Goal: Task Accomplishment & Management: Manage account settings

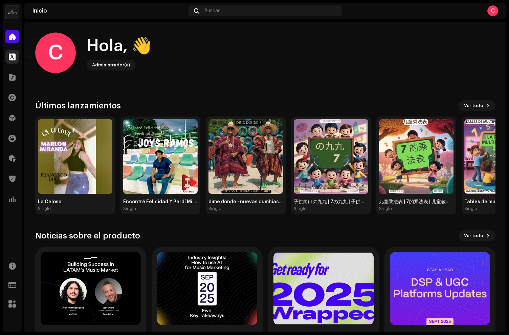
click at [14, 58] on span at bounding box center [12, 56] width 7 height 5
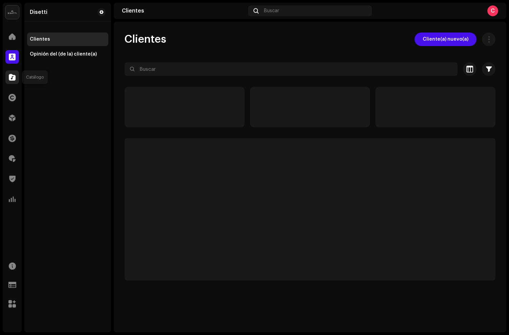
drag, startPoint x: 12, startPoint y: 76, endPoint x: 111, endPoint y: 90, distance: 100.2
click at [12, 76] on span at bounding box center [12, 76] width 7 height 5
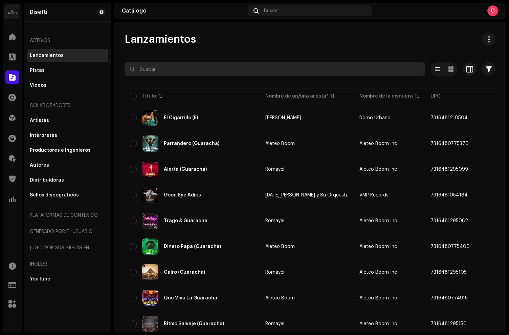
click at [153, 74] on input "text" at bounding box center [275, 69] width 301 height 14
paste input "656464806896"
type input "656464806896"
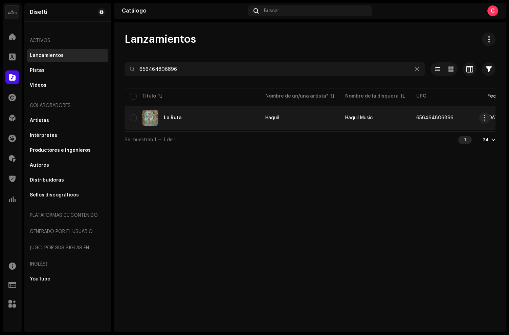
click at [193, 121] on div "La Ruta" at bounding box center [192, 118] width 125 height 16
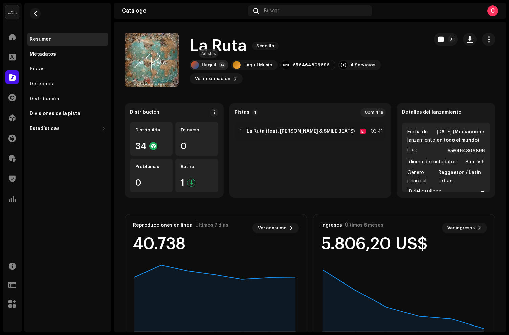
click at [219, 63] on div "+4" at bounding box center [222, 65] width 7 height 7
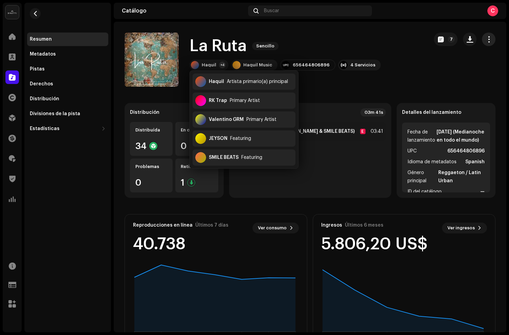
click at [486, 40] on span "button" at bounding box center [489, 39] width 6 height 5
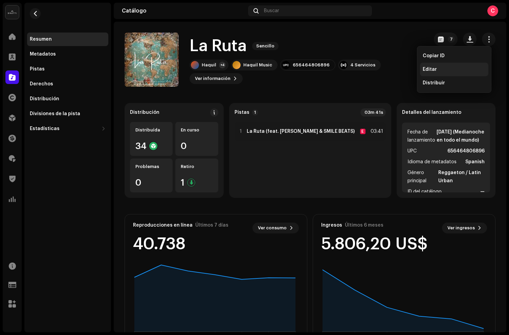
click at [433, 73] on div "Editar" at bounding box center [454, 70] width 68 height 14
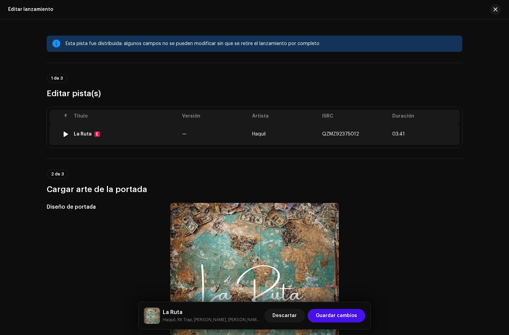
click at [140, 136] on div "La Ruta E" at bounding box center [125, 133] width 103 height 5
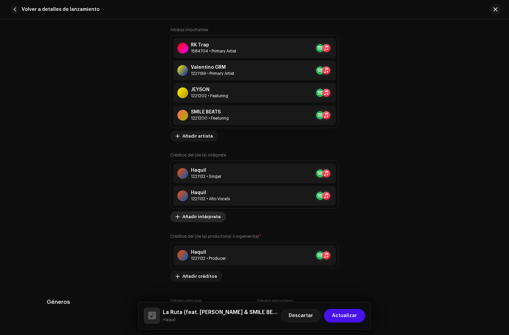
scroll to position [515, 0]
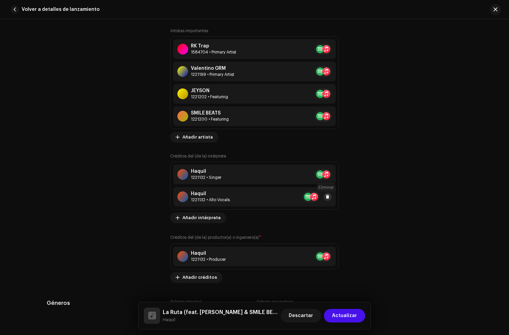
click at [327, 196] on span at bounding box center [328, 196] width 4 height 5
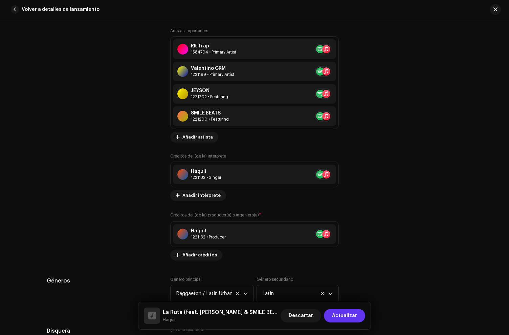
click at [355, 315] on span "Actualizar" at bounding box center [344, 316] width 25 height 14
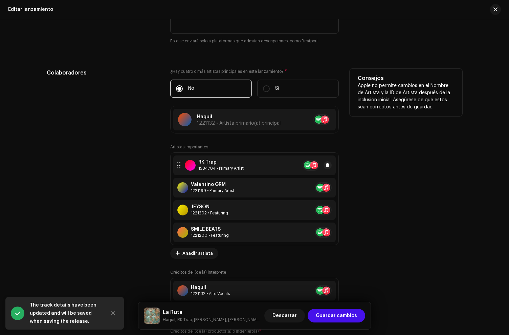
scroll to position [644, 0]
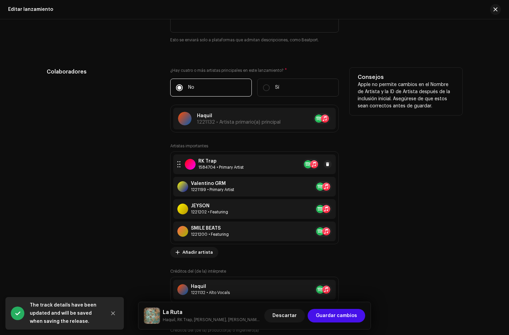
click at [226, 165] on div "1584704 • Primary Artist" at bounding box center [220, 167] width 45 height 5
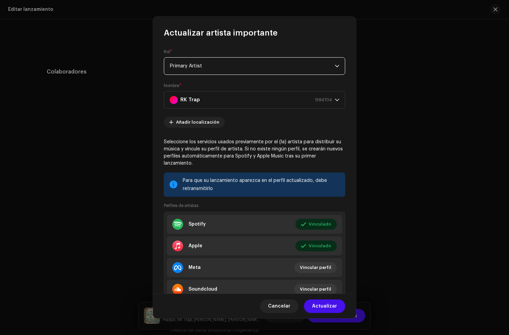
click at [209, 63] on span "Primary Artist" at bounding box center [252, 66] width 165 height 17
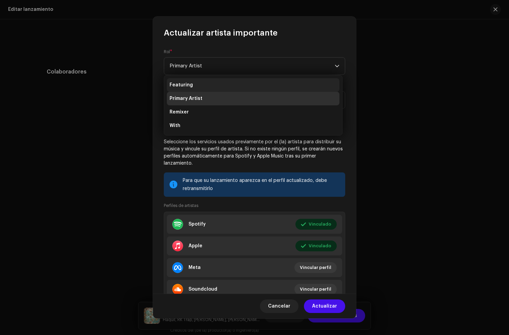
click at [193, 86] on li "Featuring" at bounding box center [253, 85] width 173 height 14
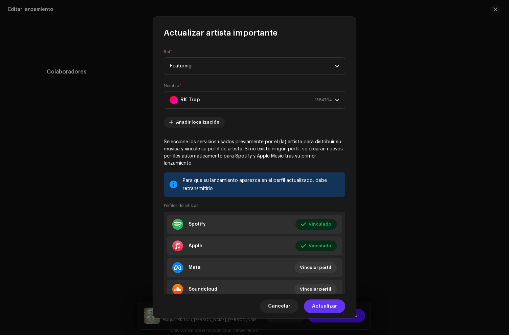
click at [326, 302] on span "Actualizar" at bounding box center [324, 306] width 25 height 14
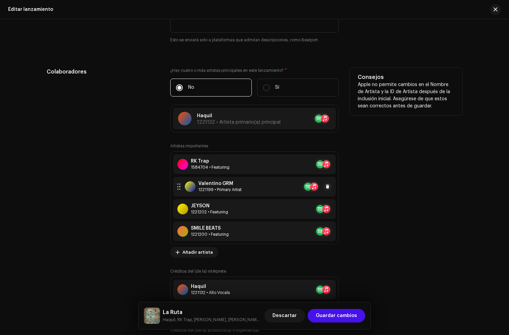
click at [217, 188] on div "1221199 • Primary Artist" at bounding box center [219, 189] width 43 height 5
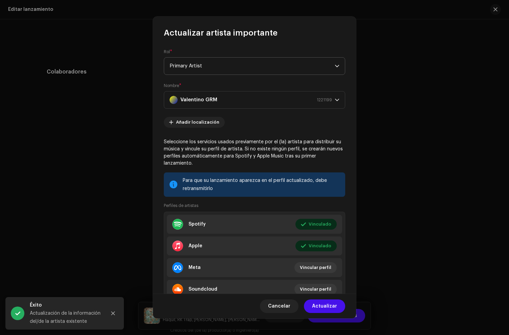
click at [209, 70] on span "Primary Artist" at bounding box center [252, 66] width 165 height 17
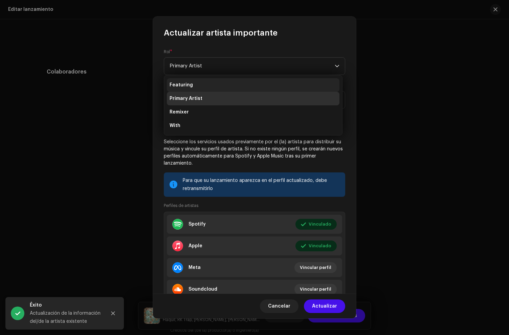
click at [195, 87] on li "Featuring" at bounding box center [253, 85] width 173 height 14
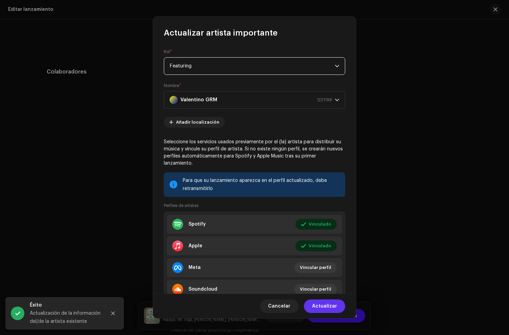
click at [330, 307] on span "Actualizar" at bounding box center [324, 306] width 25 height 14
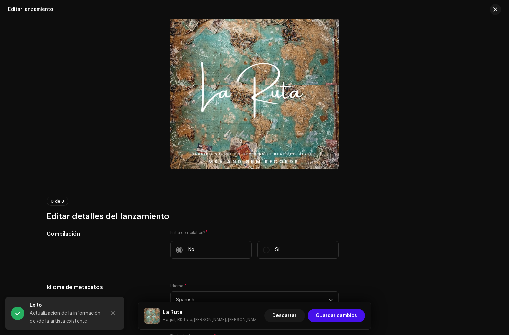
scroll to position [0, 0]
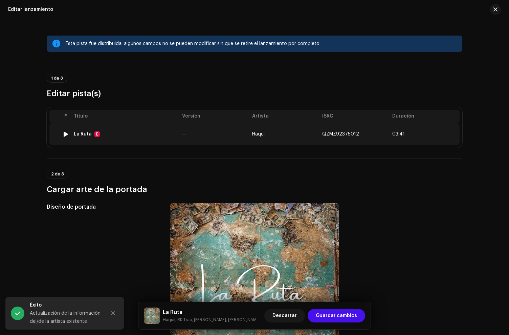
click at [135, 133] on div "La Ruta E" at bounding box center [125, 133] width 103 height 5
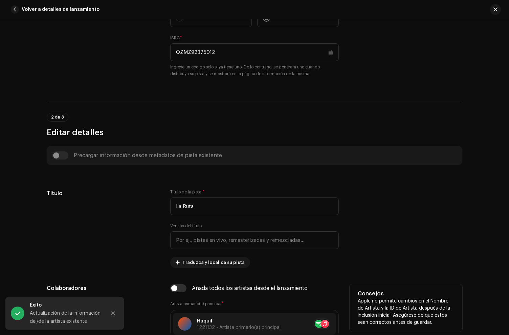
scroll to position [346, 0]
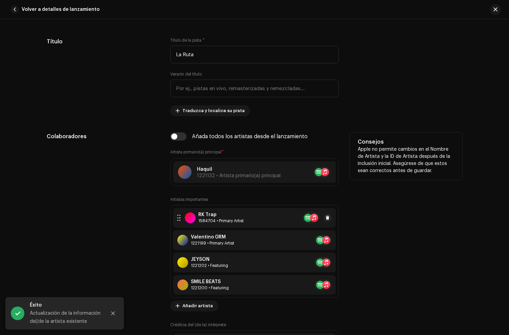
click at [215, 221] on div "1584704 • Primary Artist" at bounding box center [220, 220] width 45 height 5
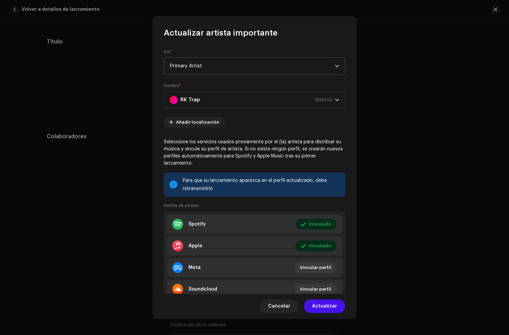
click at [200, 67] on span "Primary Artist" at bounding box center [252, 66] width 165 height 17
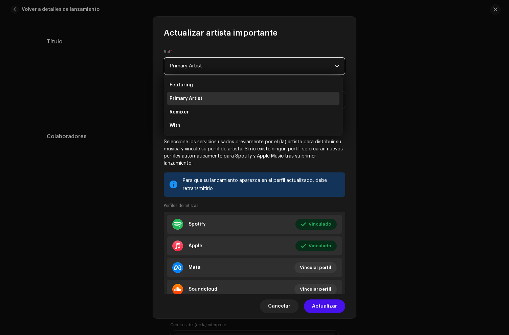
scroll to position [0, 0]
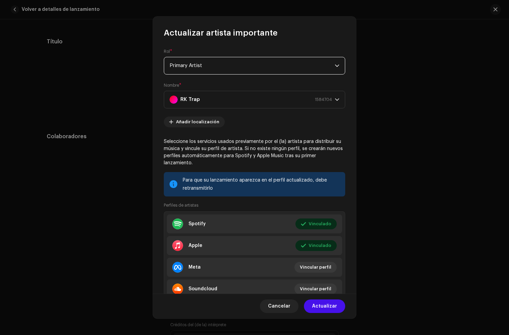
click at [197, 66] on span "Primary Artist" at bounding box center [252, 65] width 165 height 17
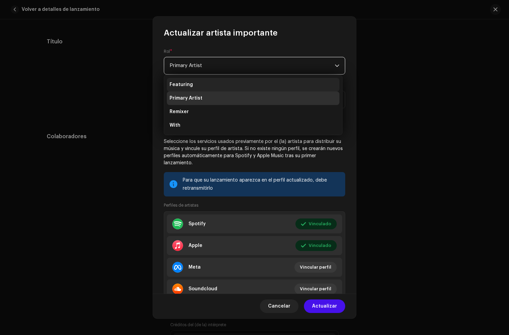
click at [189, 87] on span "Featuring" at bounding box center [181, 84] width 23 height 7
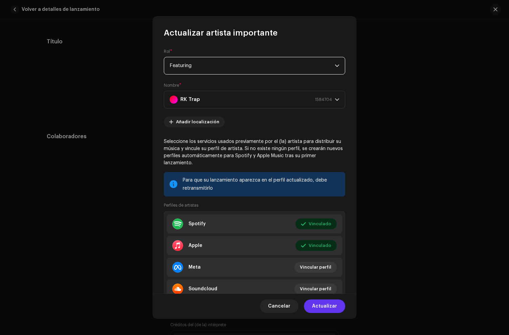
click at [324, 304] on span "Actualizar" at bounding box center [324, 306] width 25 height 14
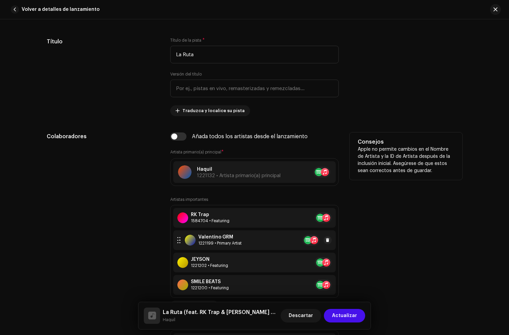
click at [214, 242] on div "1221199 • Primary Artist" at bounding box center [219, 242] width 43 height 5
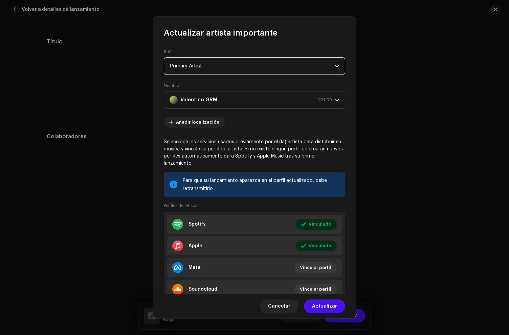
click at [214, 65] on span "Primary Artist" at bounding box center [252, 66] width 165 height 17
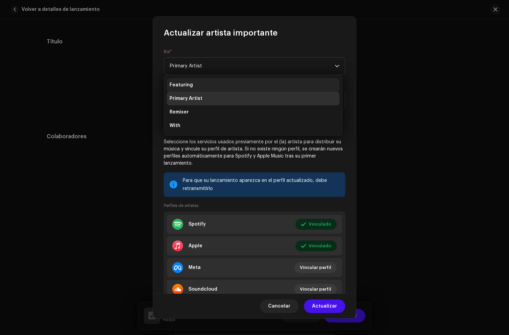
click at [202, 86] on li "Featuring" at bounding box center [253, 85] width 173 height 14
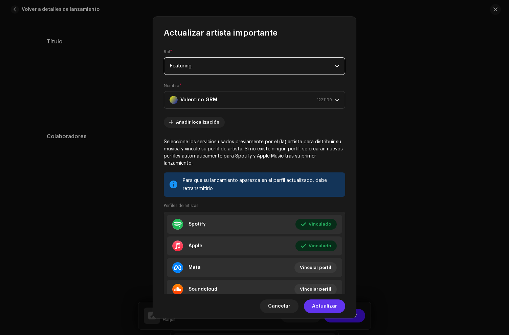
click at [324, 307] on span "Actualizar" at bounding box center [324, 306] width 25 height 14
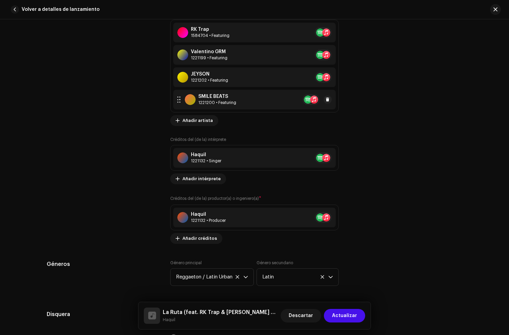
scroll to position [632, 0]
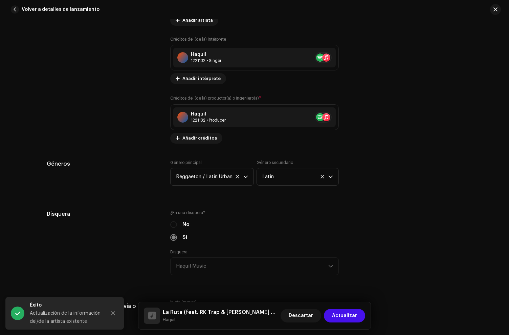
drag, startPoint x: 349, startPoint y: 317, endPoint x: 295, endPoint y: 267, distance: 73.8
click at [348, 316] on span "Actualizar" at bounding box center [344, 316] width 25 height 14
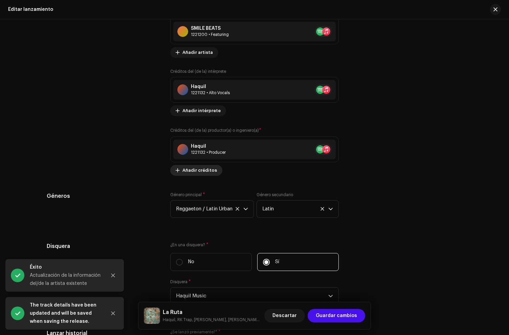
scroll to position [851, 0]
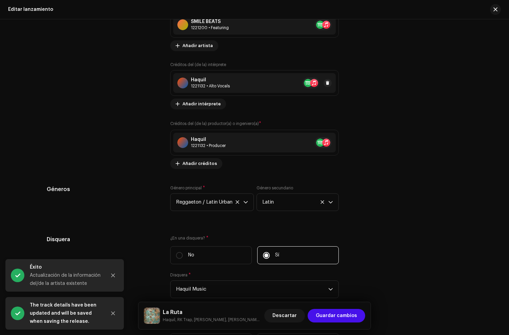
click at [213, 76] on div "Haquil 1221132 • Alto Vocals" at bounding box center [254, 83] width 163 height 20
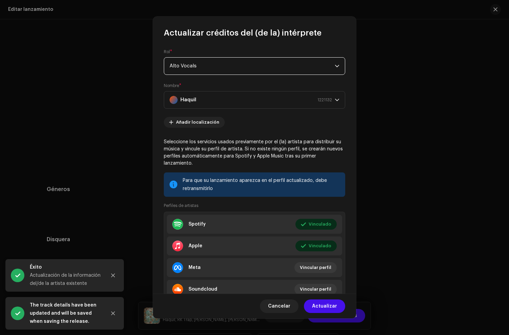
click at [213, 67] on span "Alto Vocals" at bounding box center [252, 66] width 165 height 17
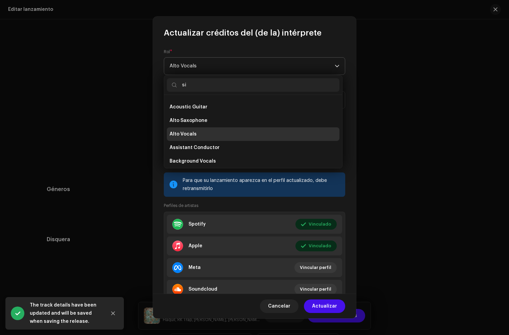
scroll to position [0, 0]
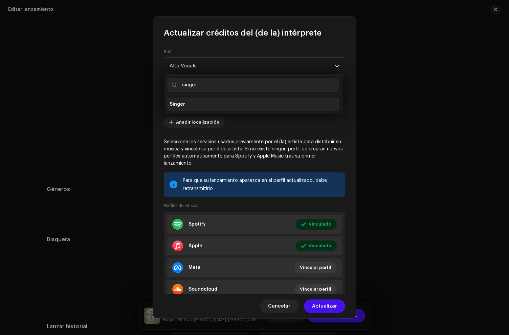
type input "singer"
click at [187, 100] on li "Singer" at bounding box center [253, 105] width 173 height 14
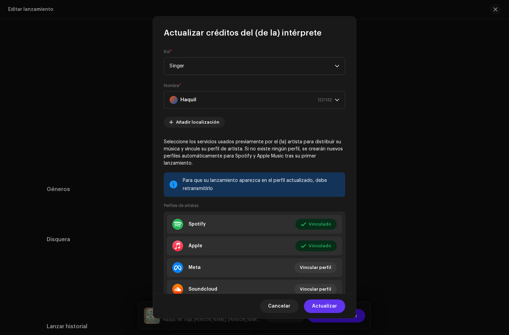
drag, startPoint x: 337, startPoint y: 305, endPoint x: 280, endPoint y: 174, distance: 143.1
click at [337, 305] on button "Actualizar" at bounding box center [324, 306] width 41 height 14
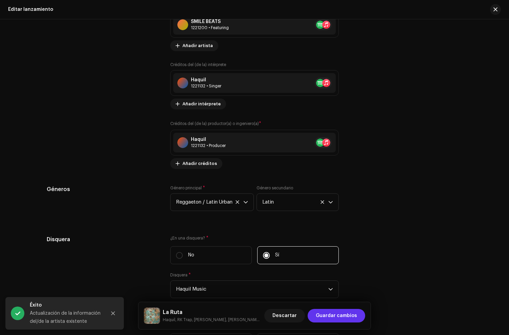
click at [330, 315] on span "Guardar cambios" at bounding box center [336, 316] width 41 height 14
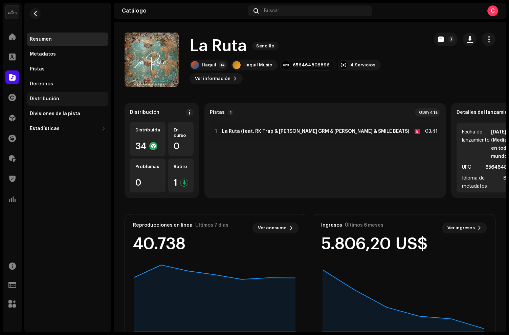
click at [47, 101] on div "Distribución" at bounding box center [44, 98] width 29 height 5
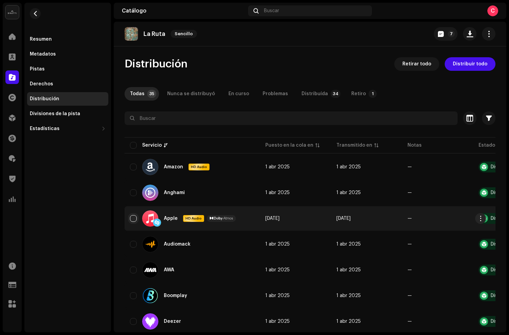
click at [131, 218] on input "checkbox" at bounding box center [133, 218] width 7 height 7
checkbox input "true"
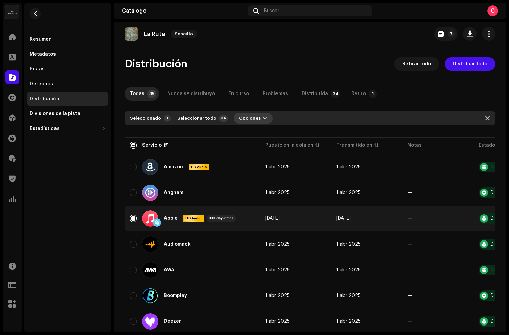
click at [254, 121] on button "Opciones" at bounding box center [253, 118] width 39 height 11
click at [246, 132] on span "Distribuir" at bounding box center [244, 133] width 22 height 5
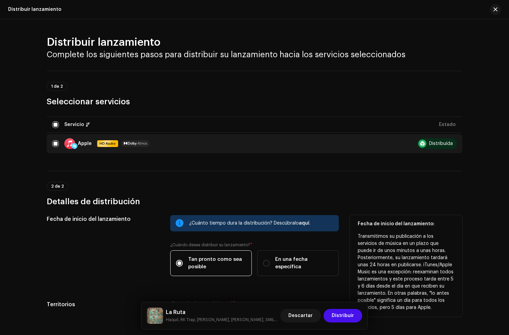
scroll to position [65, 0]
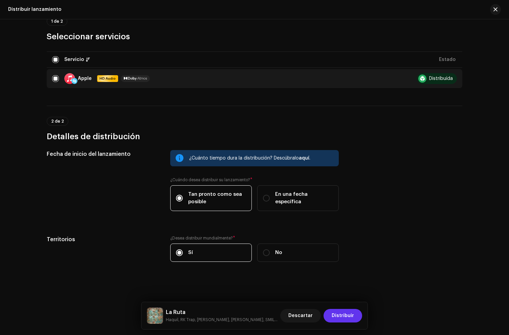
click at [335, 310] on span "Distribuir" at bounding box center [343, 316] width 22 height 14
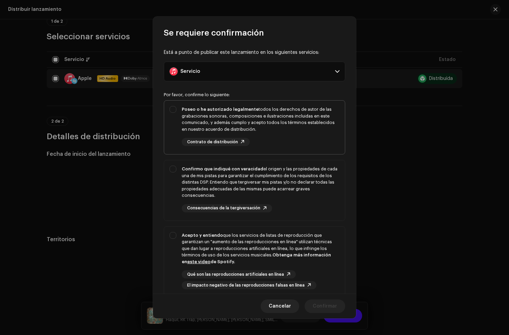
click at [240, 146] on div "Contrato de distribución" at bounding box center [216, 142] width 68 height 8
drag, startPoint x: 279, startPoint y: 122, endPoint x: 276, endPoint y: 176, distance: 54.6
click at [279, 124] on div "Poseo o he autorizado legalmente todos los derechos de autor de las grabaciones…" at bounding box center [261, 119] width 158 height 26
checkbox input "true"
drag, startPoint x: 276, startPoint y: 177, endPoint x: 299, endPoint y: 237, distance: 64.6
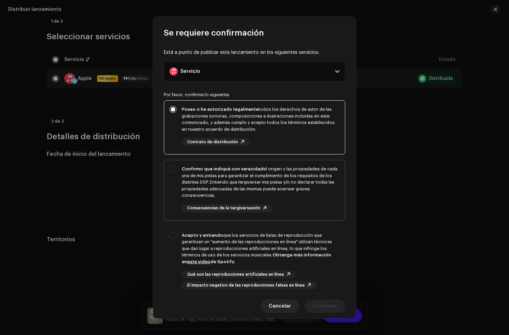
click at [277, 179] on div "Confirmo que indiqué con veracidad el origen y las propiedades de cada una de m…" at bounding box center [261, 182] width 158 height 33
checkbox input "true"
drag, startPoint x: 299, startPoint y: 237, endPoint x: 314, endPoint y: 222, distance: 21.6
click at [299, 238] on div "Acepto y entiendo que los servicios de listas de reproducción que garantizan un…" at bounding box center [261, 248] width 158 height 33
checkbox input "true"
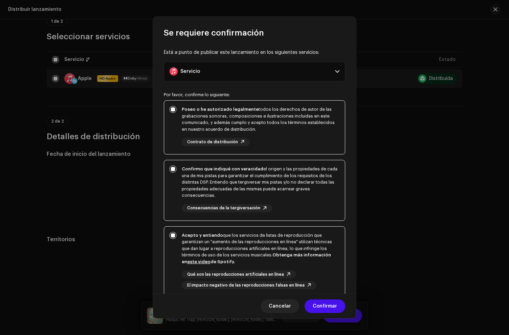
scroll to position [59, 0]
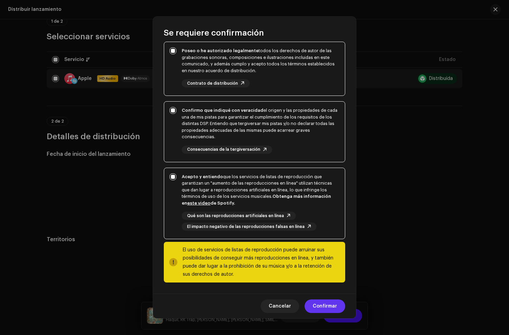
drag, startPoint x: 336, startPoint y: 309, endPoint x: 334, endPoint y: 307, distance: 3.6
click at [334, 307] on span "Confirmar" at bounding box center [325, 306] width 24 height 14
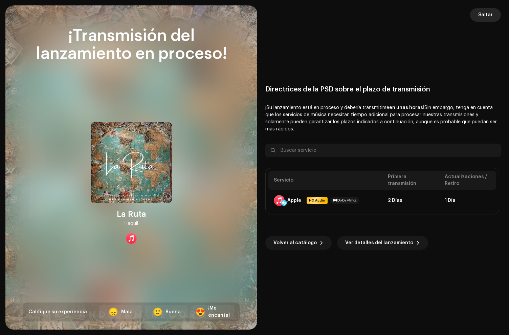
click at [484, 12] on span "Saltar" at bounding box center [485, 15] width 15 height 14
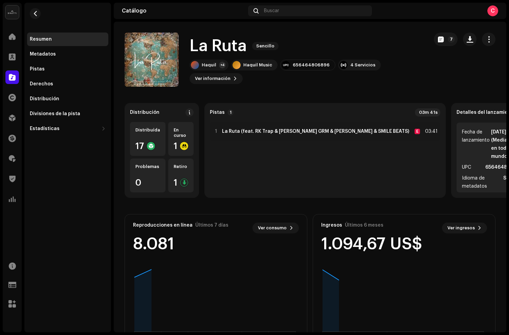
click at [491, 15] on div "C" at bounding box center [493, 10] width 11 height 11
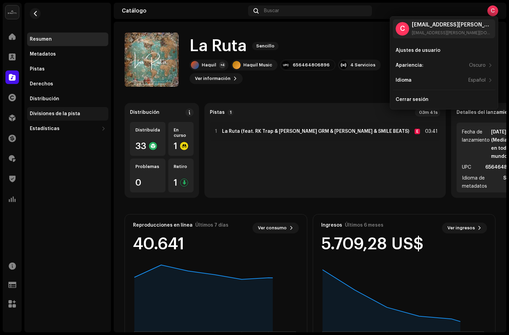
click at [27, 112] on div "Divisiones de la pista" at bounding box center [67, 114] width 81 height 14
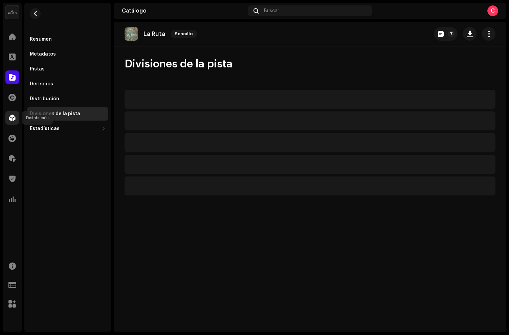
click at [17, 116] on div at bounding box center [12, 118] width 14 height 14
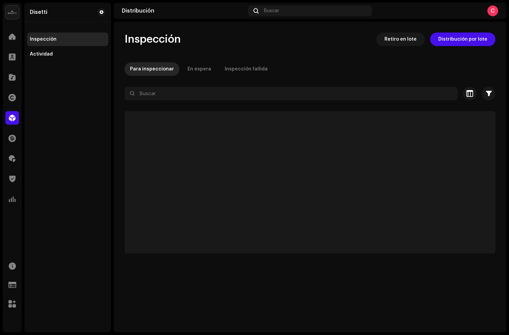
click at [14, 116] on span at bounding box center [12, 117] width 7 height 5
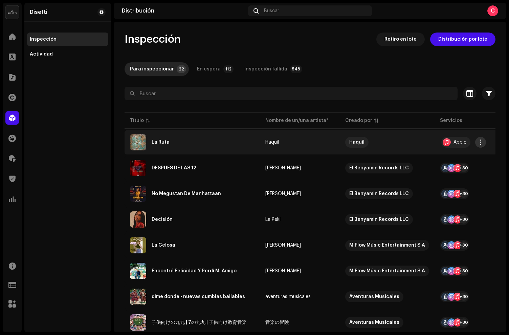
click at [479, 144] on span "button" at bounding box center [480, 142] width 5 height 5
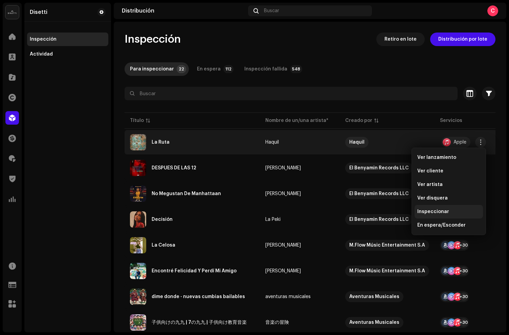
click at [430, 211] on span "Inspeccionar" at bounding box center [433, 211] width 32 height 5
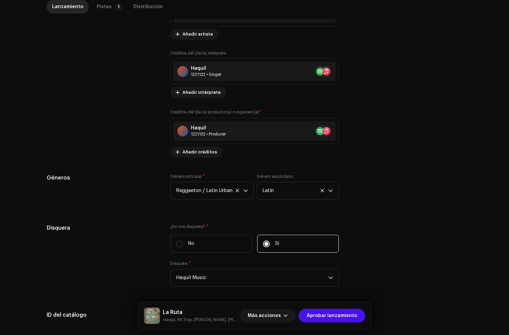
scroll to position [557, 0]
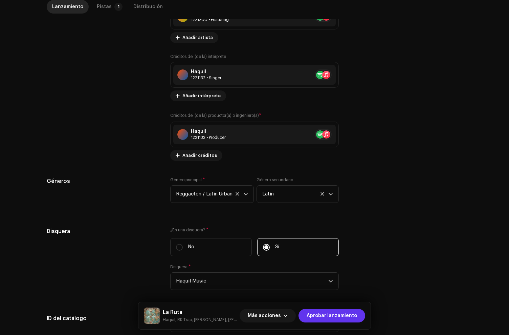
click at [335, 314] on span "Aprobar lanzamiento" at bounding box center [332, 316] width 50 height 14
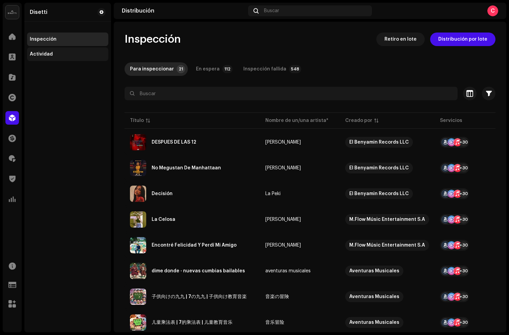
click at [44, 56] on div "Actividad" at bounding box center [41, 53] width 23 height 5
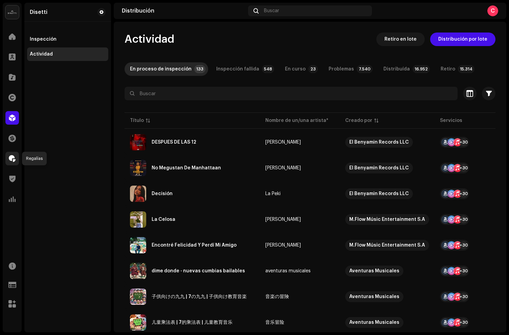
click at [13, 156] on span at bounding box center [12, 158] width 7 height 5
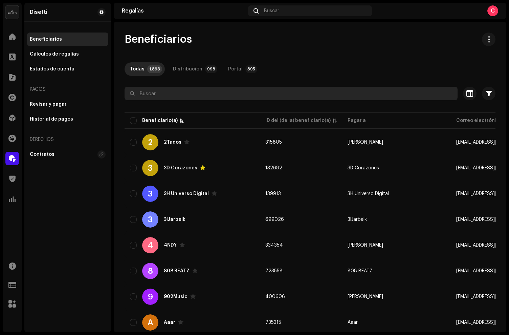
click at [146, 95] on input "text" at bounding box center [291, 94] width 333 height 14
paste input "[EMAIL_ADDRESS][DOMAIN_NAME]"
type input "[EMAIL_ADDRESS][DOMAIN_NAME]"
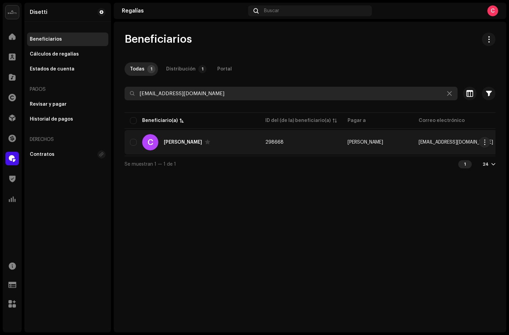
scroll to position [0, 4]
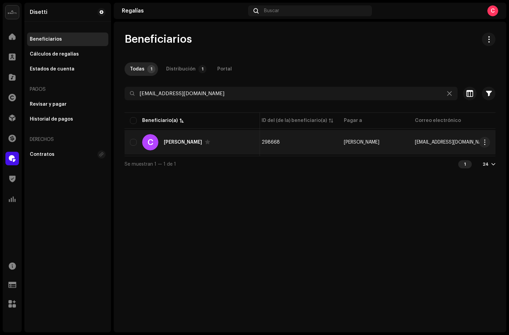
click at [235, 147] on div "C [PERSON_NAME]" at bounding box center [192, 142] width 125 height 16
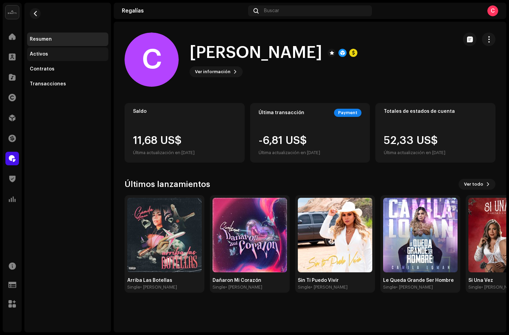
click at [44, 52] on div "Activos" at bounding box center [39, 53] width 18 height 5
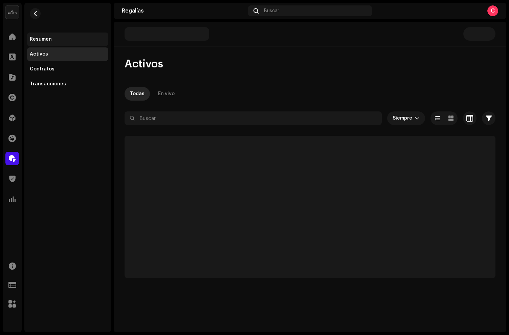
click at [43, 43] on div "Resumen" at bounding box center [67, 40] width 81 height 14
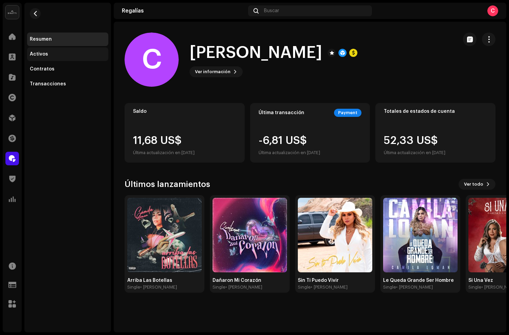
click at [36, 54] on div "Activos" at bounding box center [39, 53] width 18 height 5
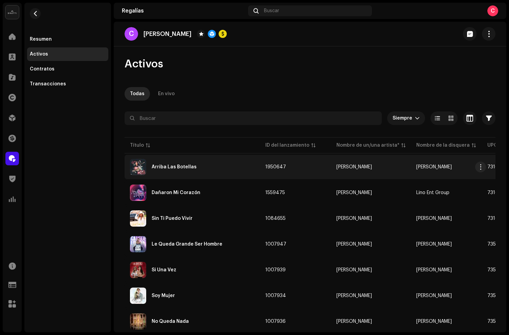
click at [212, 166] on div "Arriba Las Botellas" at bounding box center [192, 167] width 125 height 16
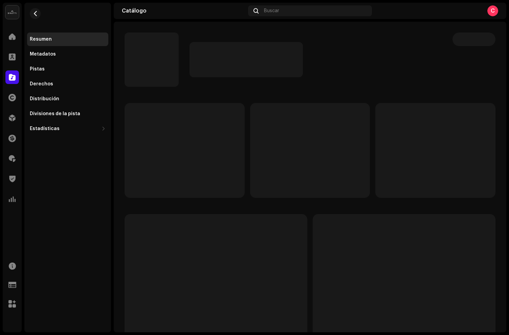
scroll to position [2, 0]
click at [57, 96] on div "Distribución" at bounding box center [68, 98] width 76 height 5
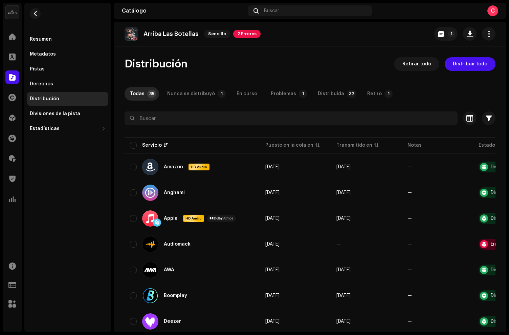
click at [235, 33] on span "2 Errores" at bounding box center [246, 34] width 27 height 8
click at [256, 48] on span "Validación" at bounding box center [248, 47] width 25 height 5
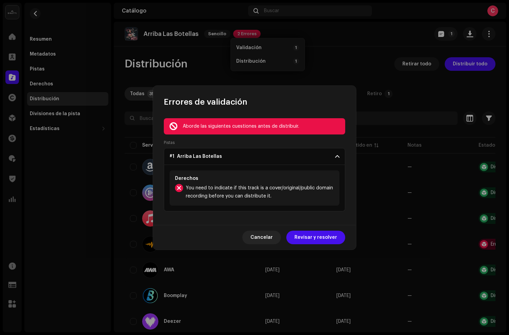
click at [220, 193] on span "You need to indicate if this track is a cover/original/public domain recording …" at bounding box center [260, 192] width 148 height 16
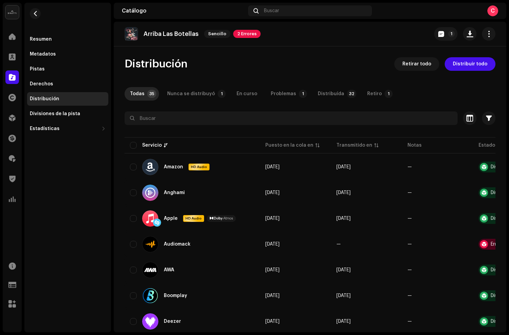
click at [338, 68] on div "Errores de validación Aborde las siguientes cuestiones antes de distribuir. Pis…" at bounding box center [254, 167] width 509 height 335
click at [212, 95] on p-tab "Nunca se distribuyó 1" at bounding box center [195, 94] width 67 height 14
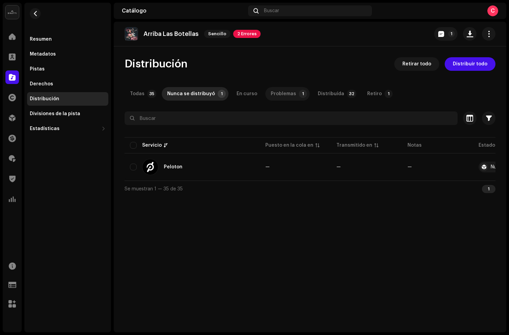
click at [299, 95] on p-badge "1" at bounding box center [303, 94] width 8 height 8
click at [39, 12] on button "button" at bounding box center [35, 13] width 11 height 11
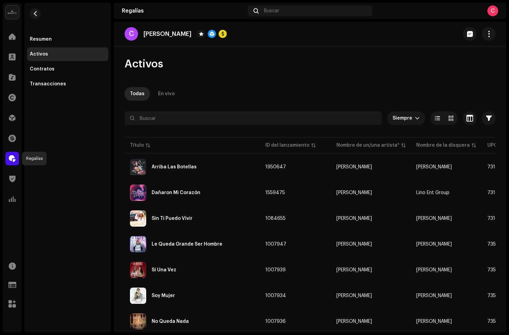
click at [10, 161] on span at bounding box center [12, 158] width 7 height 5
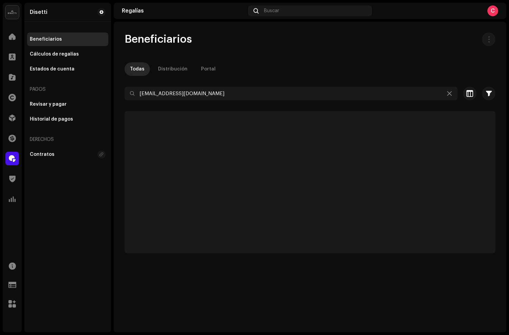
click at [10, 161] on span at bounding box center [12, 158] width 7 height 5
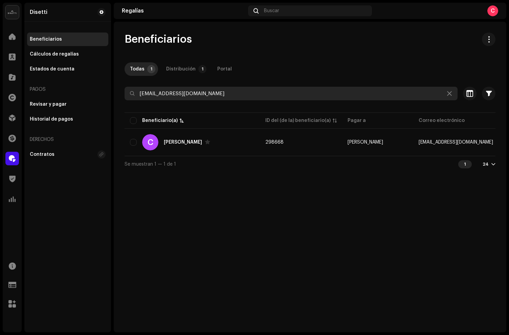
drag, startPoint x: 279, startPoint y: 93, endPoint x: 90, endPoint y: 87, distance: 189.0
click at [90, 87] on div "[PERSON_NAME] Inicio Clientes Catálogo Derechos Distribución Financiar Regalías…" at bounding box center [254, 167] width 509 height 335
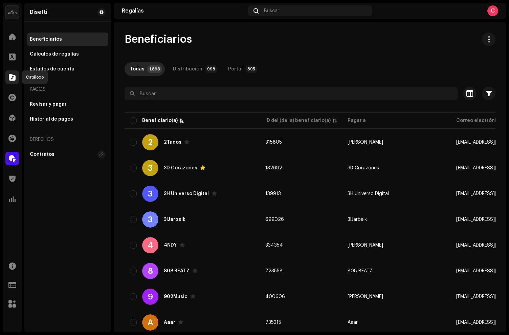
click at [14, 75] on span at bounding box center [12, 76] width 7 height 5
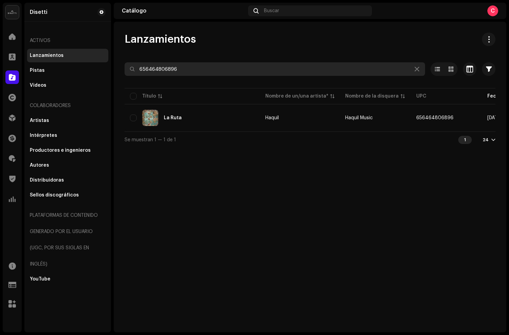
click at [168, 70] on input "656464806896" at bounding box center [275, 69] width 301 height 14
drag, startPoint x: 205, startPoint y: 72, endPoint x: 220, endPoint y: 71, distance: 15.0
click at [207, 72] on input "656464806896" at bounding box center [275, 69] width 301 height 14
drag, startPoint x: 220, startPoint y: 71, endPoint x: 4, endPoint y: 35, distance: 218.6
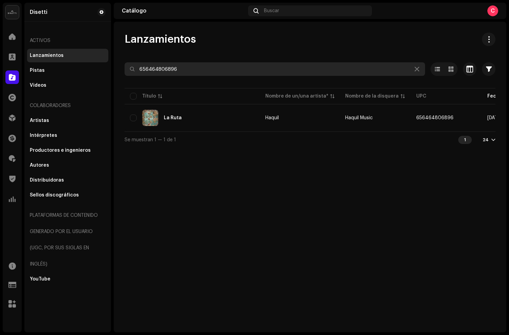
click at [4, 35] on div "[PERSON_NAME] Inicio Clientes Catálogo Derechos Distribución Financiar Regalías…" at bounding box center [254, 167] width 509 height 335
click at [203, 72] on input "656464806896" at bounding box center [275, 69] width 301 height 14
drag, startPoint x: 202, startPoint y: 69, endPoint x: 51, endPoint y: 44, distance: 153.4
click at [51, 44] on div "[PERSON_NAME] Inicio Clientes Catálogo Derechos Distribución Financiar Regalías…" at bounding box center [254, 167] width 509 height 335
paste input "7316478925817"
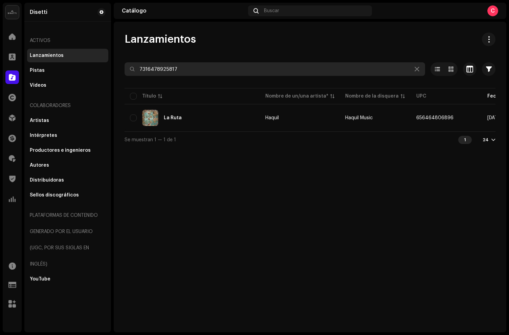
type input "7316478925817"
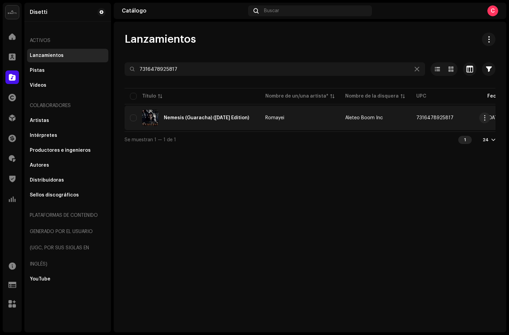
click at [216, 122] on div "Nemesis (Guaracha) ([DATE] Edition)" at bounding box center [192, 118] width 125 height 16
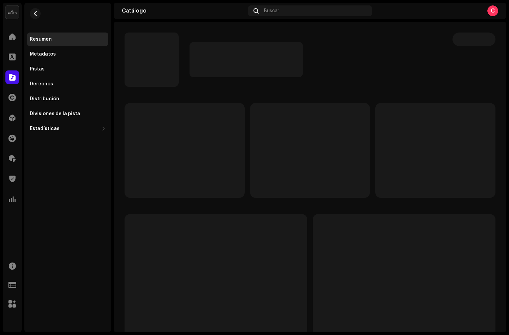
scroll to position [2, 0]
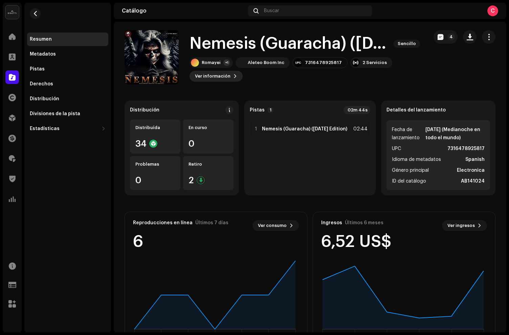
click at [222, 75] on span "Ver información" at bounding box center [213, 76] width 36 height 14
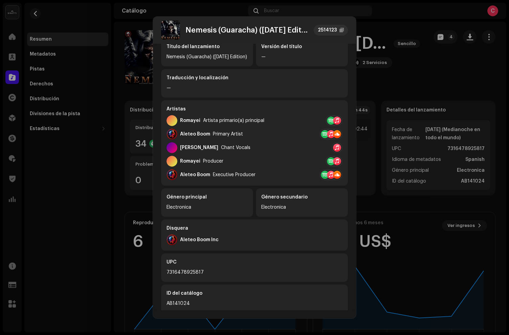
scroll to position [112, 0]
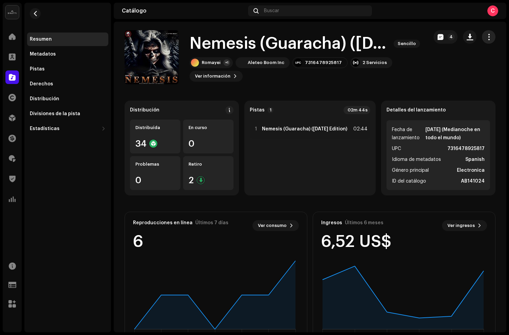
drag, startPoint x: 475, startPoint y: 72, endPoint x: 490, endPoint y: 34, distance: 41.2
click at [477, 59] on div "Nemesis (Guaracha) ([DATE] Edition) 2514123 Metadatos Distribución Idioma de me…" at bounding box center [254, 167] width 509 height 335
click at [490, 34] on button "button" at bounding box center [489, 37] width 14 height 14
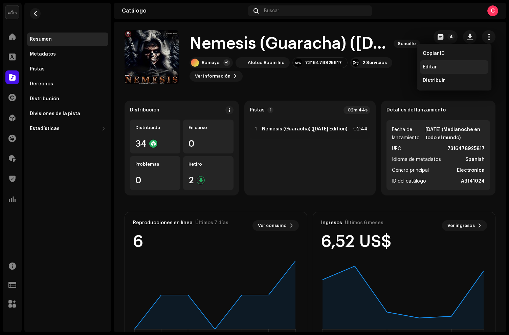
click at [433, 65] on span "Editar" at bounding box center [430, 66] width 14 height 5
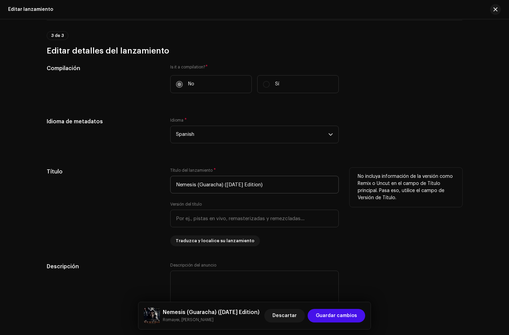
scroll to position [381, 0]
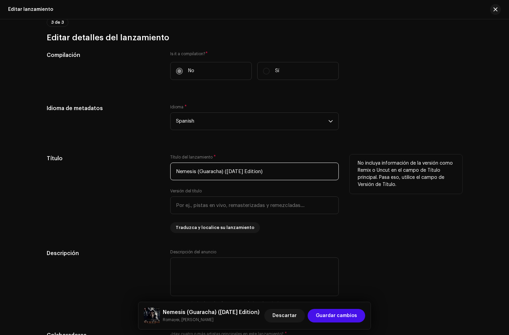
click at [226, 171] on input "Nemesis (Guaracha) ([DATE] Edition)" at bounding box center [254, 172] width 169 height 18
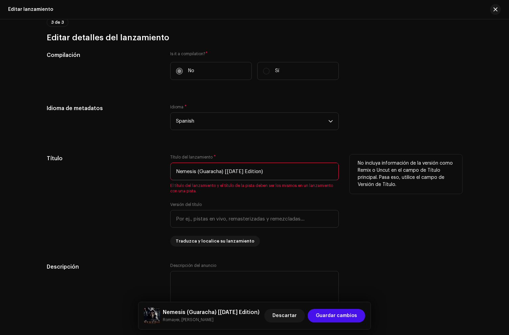
click at [291, 169] on input "Nemesis (Guaracha) [[DATE] Edition)" at bounding box center [254, 172] width 169 height 18
click at [284, 175] on input "Nemesis (Guaracha) [[DATE] Edition)" at bounding box center [254, 172] width 169 height 18
type input "Nemesis (Guaracha) [[DATE] Edition]"
click at [346, 227] on div "Título Título del lanzamiento * Nemesis (Guaracha) [[DATE] Edition] El título d…" at bounding box center [255, 201] width 416 height 92
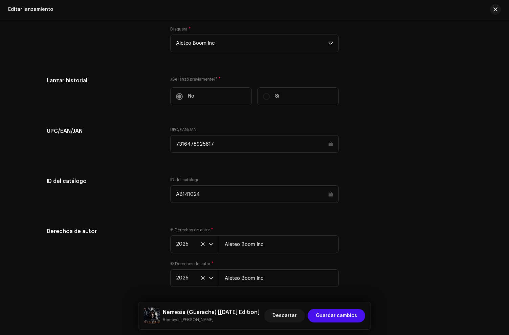
scroll to position [1121, 0]
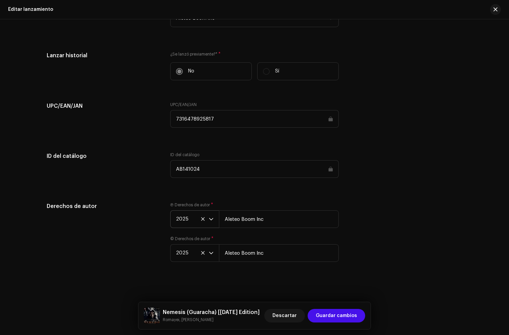
click at [197, 221] on span "2025" at bounding box center [192, 219] width 33 height 17
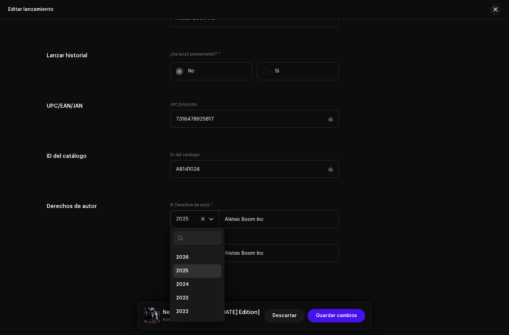
scroll to position [3, 0]
drag, startPoint x: 189, startPoint y: 277, endPoint x: 191, endPoint y: 267, distance: 9.8
click at [189, 277] on li "2024" at bounding box center [197, 282] width 48 height 14
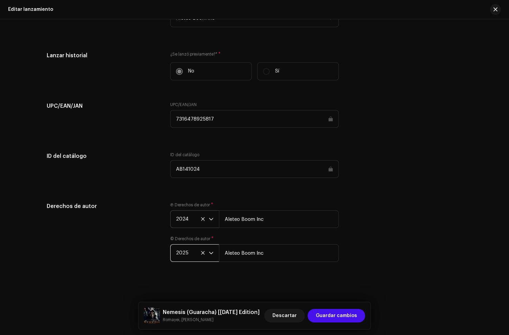
click at [182, 250] on span "2025" at bounding box center [192, 252] width 33 height 17
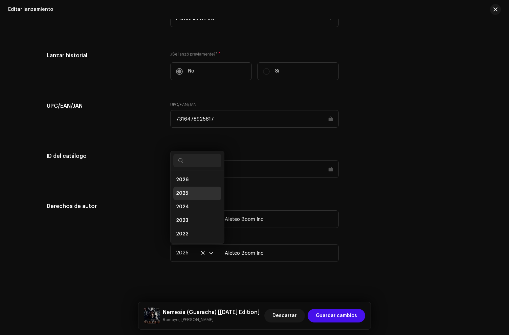
scroll to position [11, 0]
click at [183, 198] on span "2024" at bounding box center [182, 196] width 13 height 7
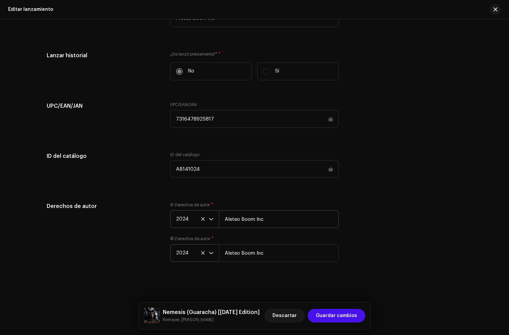
drag, startPoint x: 433, startPoint y: 234, endPoint x: 328, endPoint y: 218, distance: 106.6
click at [433, 235] on div "Derechos de autor Ⓟ Derechos de autor * 2024 [PERSON_NAME] Inc © Derechos de au…" at bounding box center [255, 236] width 416 height 68
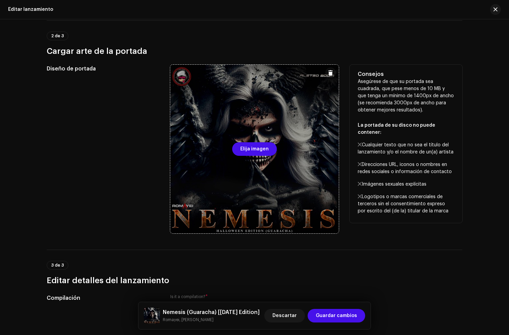
scroll to position [0, 0]
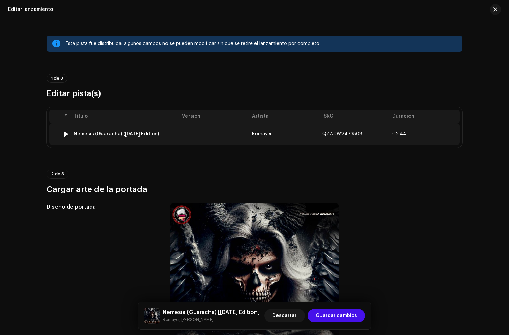
click at [124, 137] on td "Nemesis (Guaracha) ([DATE] Edition)" at bounding box center [125, 134] width 108 height 22
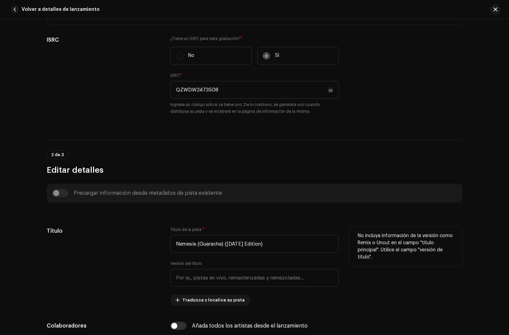
scroll to position [238, 0]
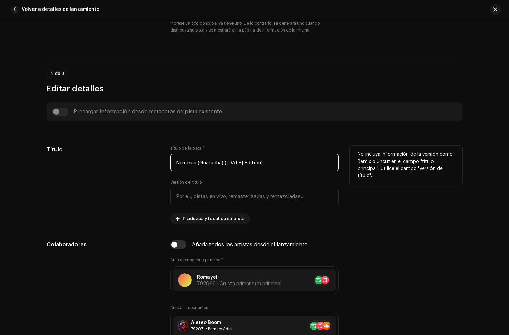
click at [224, 163] on input "Nemesis (Guaracha) ([DATE] Edition)" at bounding box center [254, 163] width 169 height 18
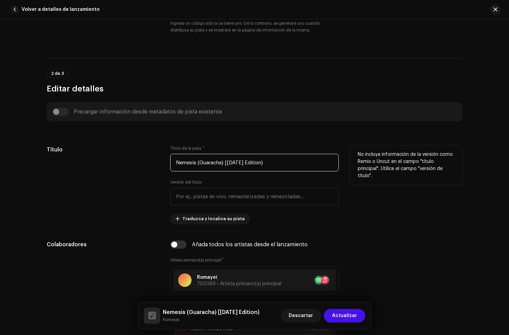
click at [283, 164] on input "Nemesis (Guaracha) [[DATE] Edition)" at bounding box center [254, 163] width 169 height 18
type input "Nemesis (Guaracha) [[DATE] Edition]"
click at [313, 184] on div "Versión del título" at bounding box center [254, 192] width 169 height 26
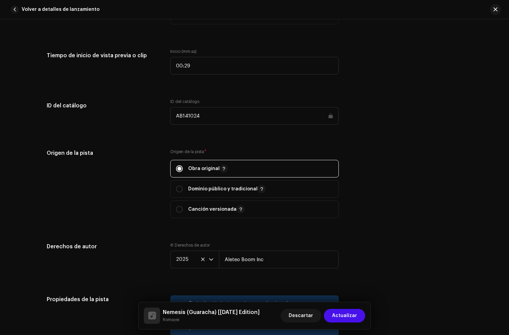
scroll to position [835, 0]
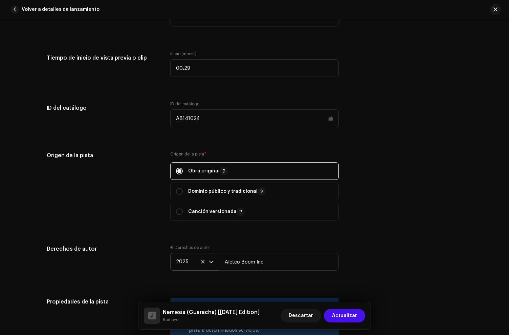
click at [179, 269] on span "2025" at bounding box center [192, 261] width 33 height 17
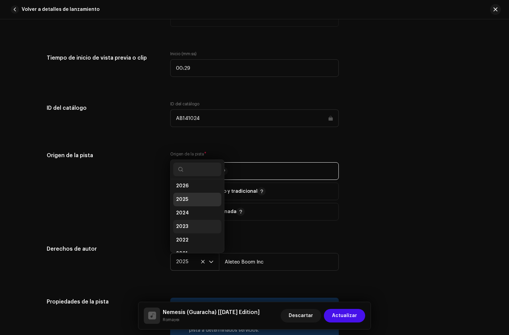
scroll to position [11, 0]
click at [190, 207] on li "2024" at bounding box center [197, 205] width 48 height 14
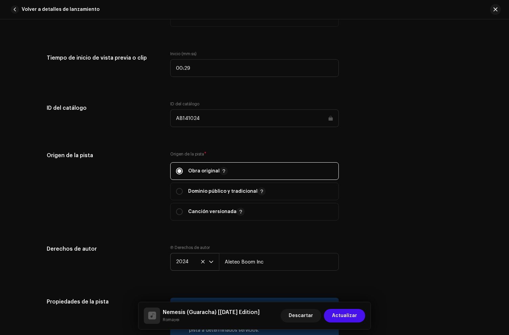
click at [115, 217] on div "Origen de la pista" at bounding box center [103, 189] width 113 height 77
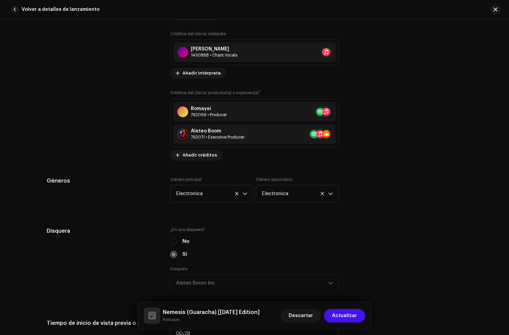
scroll to position [548, 0]
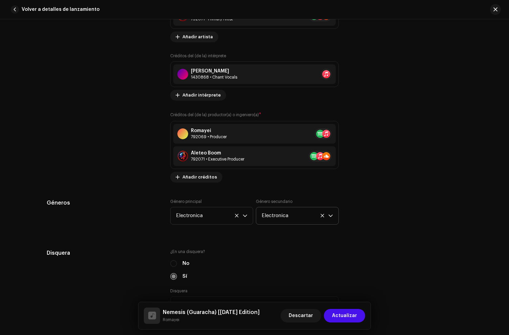
click at [321, 217] on icon at bounding box center [322, 215] width 4 height 4
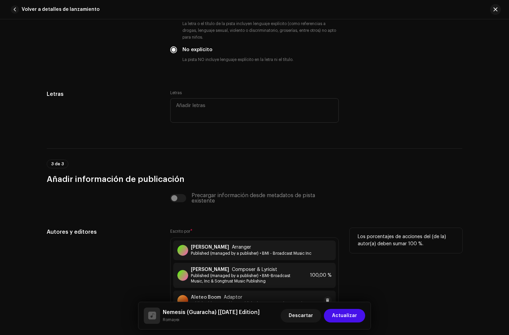
scroll to position [1460, 0]
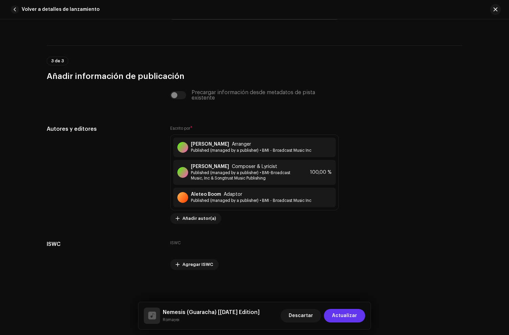
click at [349, 319] on span "Actualizar" at bounding box center [344, 316] width 25 height 14
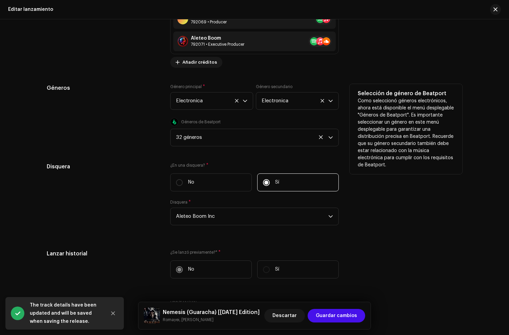
scroll to position [907, 0]
click at [196, 137] on div "32 géneros" at bounding box center [252, 137] width 152 height 17
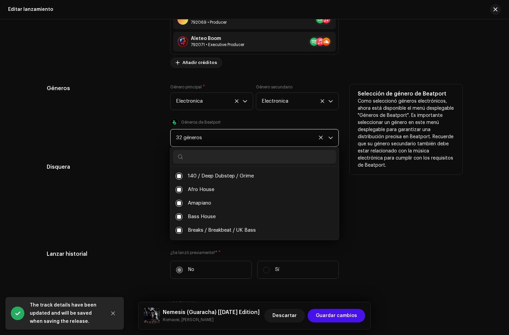
scroll to position [3, 25]
click at [102, 136] on div "Géneros" at bounding box center [103, 115] width 113 height 62
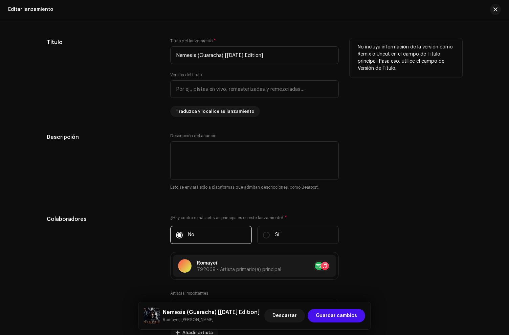
scroll to position [599, 0]
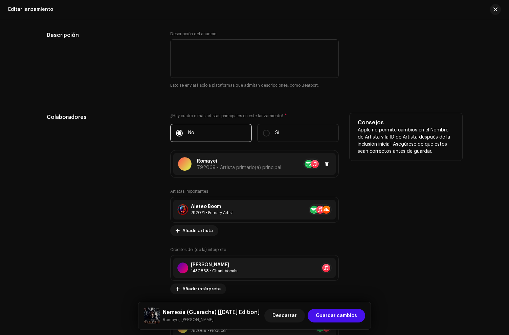
click at [216, 167] on span "792069 • Artista primario(a) principal" at bounding box center [239, 167] width 84 height 5
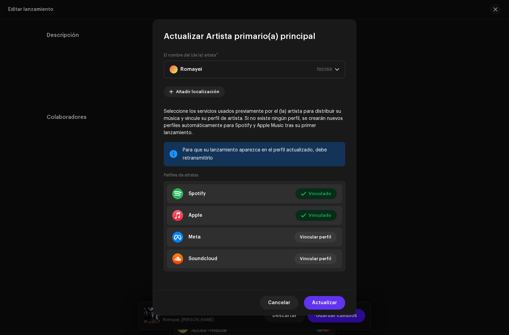
click at [320, 298] on span "Actualizar" at bounding box center [324, 303] width 25 height 14
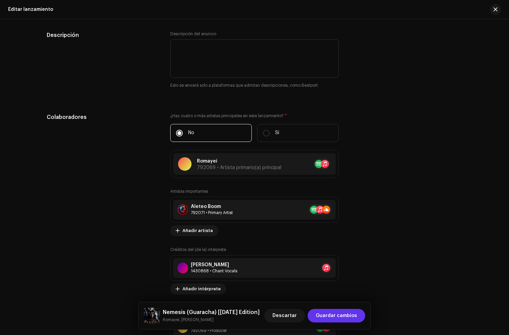
click at [330, 317] on span "Guardar cambios" at bounding box center [336, 316] width 41 height 14
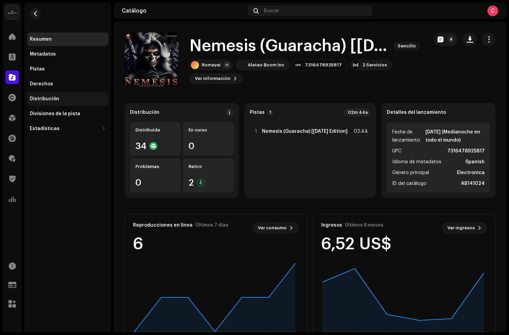
click at [41, 99] on div "Distribución" at bounding box center [44, 98] width 29 height 5
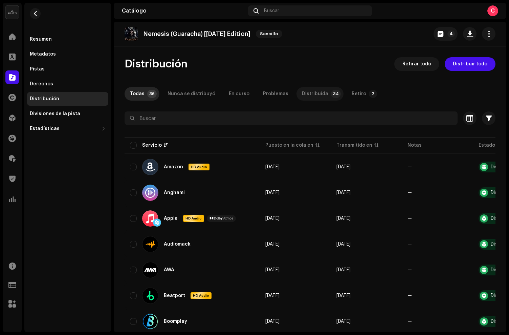
click at [321, 94] on p-tab "Distribuída 34" at bounding box center [320, 94] width 47 height 14
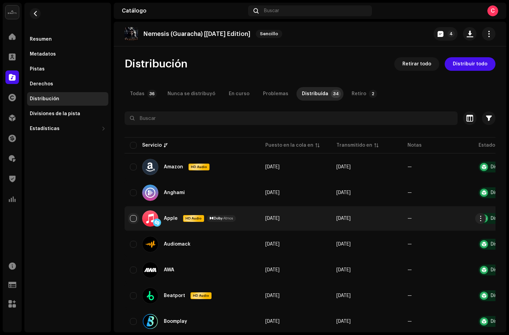
click at [135, 219] on input "checkbox" at bounding box center [133, 218] width 7 height 7
checkbox input "true"
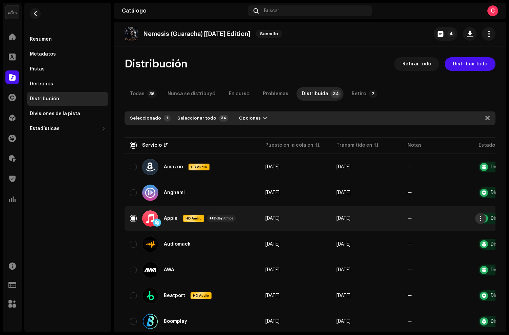
click at [482, 217] on span "button" at bounding box center [480, 218] width 5 height 5
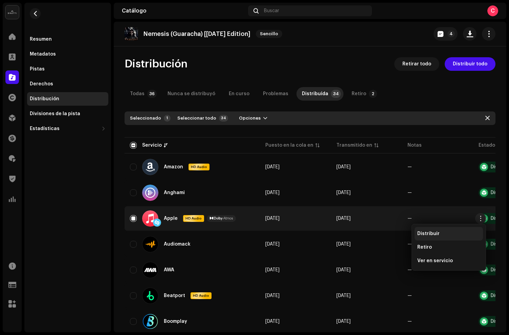
click at [432, 236] on div "Distribuir" at bounding box center [449, 234] width 68 height 14
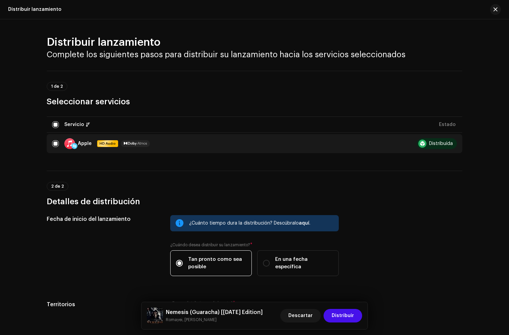
scroll to position [65, 0]
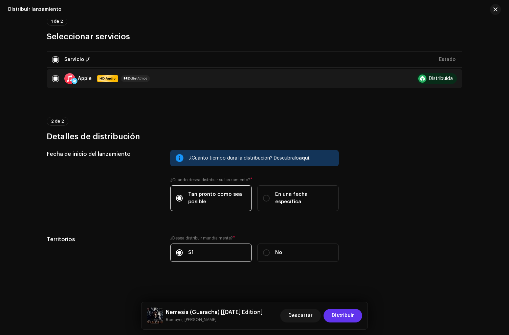
click at [341, 317] on span "Distribuir" at bounding box center [343, 316] width 22 height 14
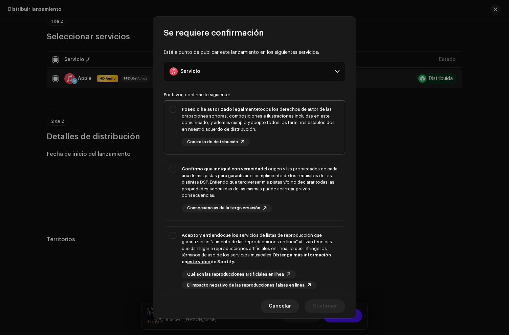
click at [274, 119] on div "Poseo o he autorizado legalmente todos los derechos de autor de las grabaciones…" at bounding box center [261, 119] width 158 height 26
checkbox input "true"
click at [291, 187] on div "Confirmo que indiqué con veracidad el origen y las propiedades de cada una de m…" at bounding box center [261, 182] width 158 height 33
checkbox input "true"
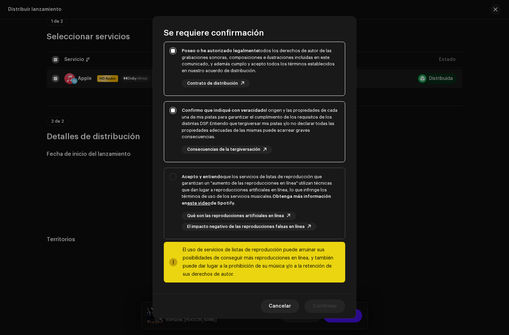
drag, startPoint x: 308, startPoint y: 217, endPoint x: 311, endPoint y: 211, distance: 6.1
click at [308, 216] on div "Qué son las reproducciones artificiales en línea El impacto negativo de las rep…" at bounding box center [261, 221] width 158 height 19
checkbox input "true"
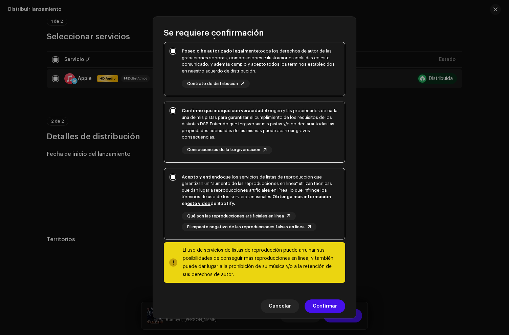
scroll to position [59, 0]
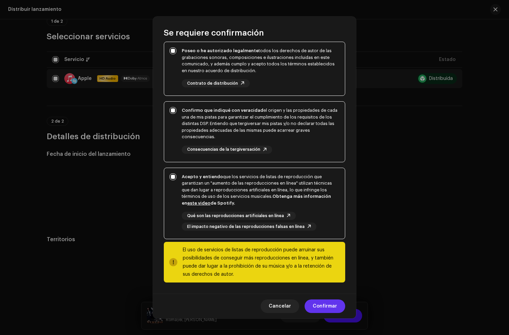
click at [329, 302] on span "Confirmar" at bounding box center [325, 306] width 24 height 14
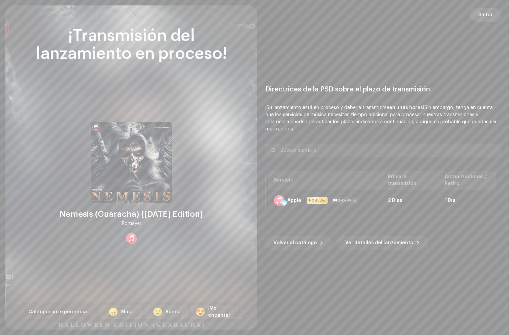
click at [491, 16] on span "Saltar" at bounding box center [485, 15] width 15 height 14
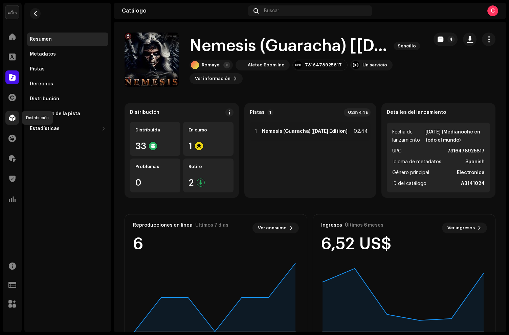
click at [17, 121] on div at bounding box center [12, 118] width 14 height 14
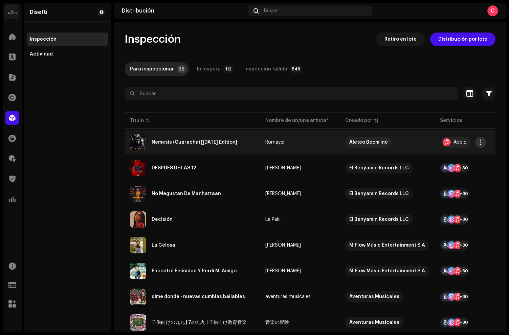
click at [481, 143] on span "button" at bounding box center [480, 142] width 5 height 5
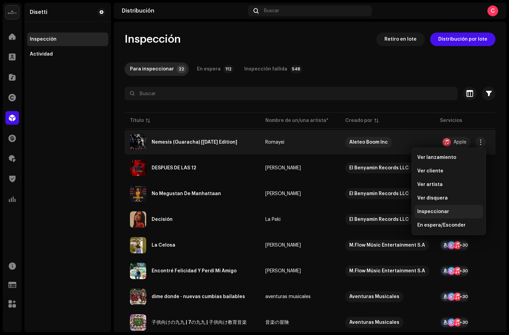
click at [431, 212] on span "Inspeccionar" at bounding box center [433, 211] width 32 height 5
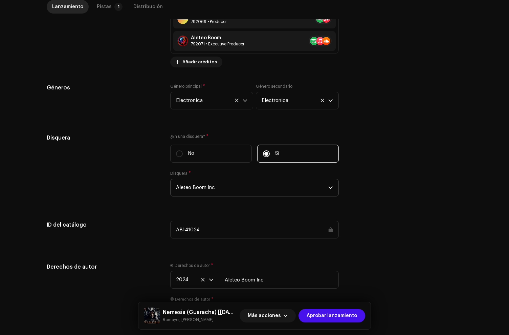
scroll to position [645, 0]
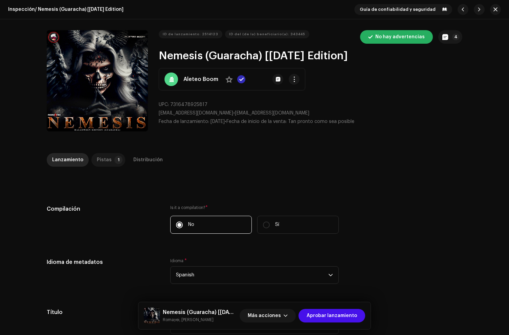
click at [101, 163] on div "Pistas" at bounding box center [104, 160] width 15 height 14
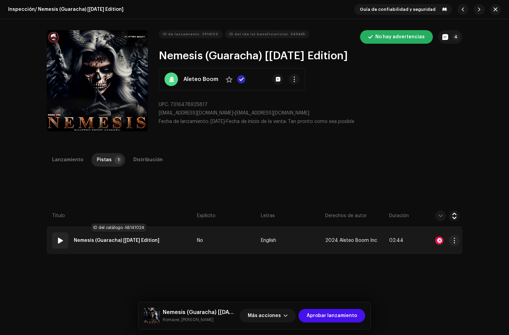
click at [153, 235] on strong "Nemesis (Guaracha) [[DATE] Edition]" at bounding box center [117, 241] width 86 height 14
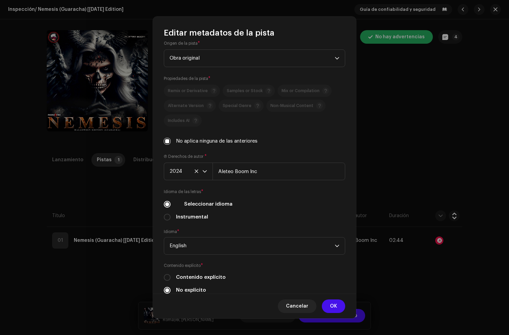
scroll to position [150, 0]
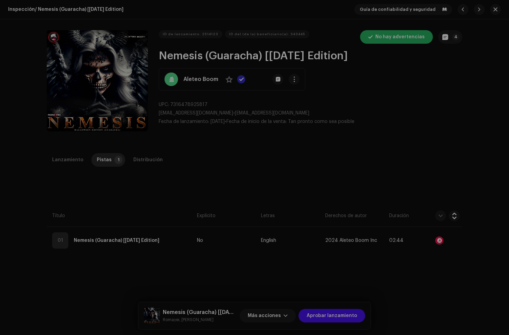
click at [415, 163] on div "Editar metadatos de la pista Título de la pista * Nemesis (Guaracha) [Halloween…" at bounding box center [254, 167] width 509 height 335
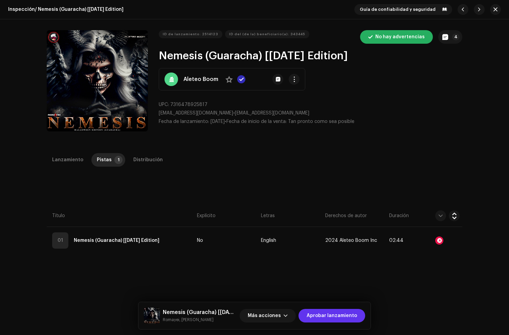
click at [326, 315] on span "Aprobar lanzamiento" at bounding box center [332, 316] width 50 height 14
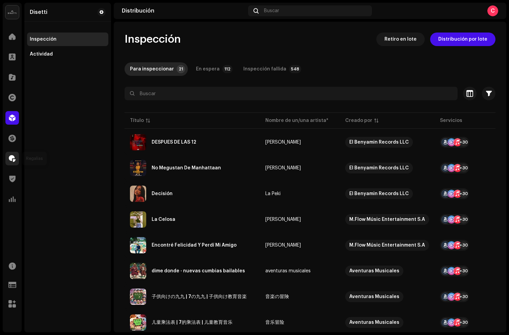
drag, startPoint x: 13, startPoint y: 164, endPoint x: 8, endPoint y: 158, distance: 7.2
click at [13, 164] on div at bounding box center [12, 159] width 14 height 14
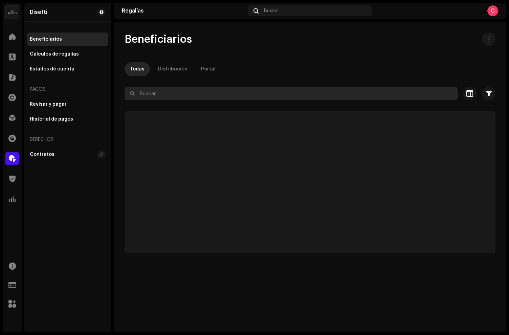
click at [163, 97] on input "text" at bounding box center [291, 94] width 333 height 14
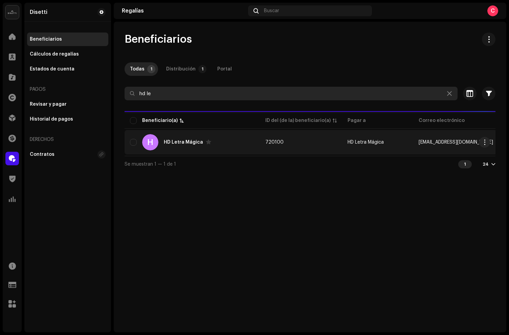
type input "hd le"
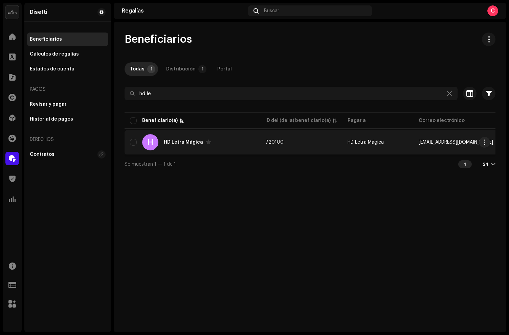
click at [191, 145] on div "H HD Letra Mágica" at bounding box center [192, 142] width 125 height 16
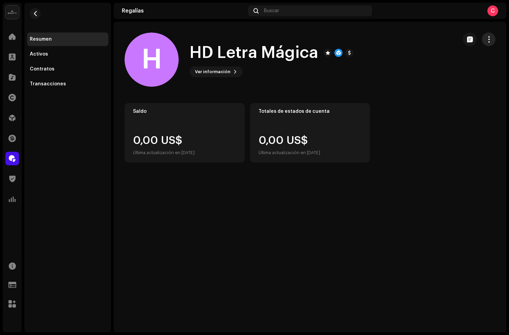
click at [490, 42] on span "button" at bounding box center [489, 39] width 6 height 5
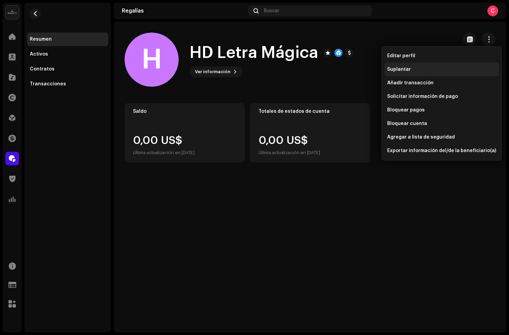
click at [404, 70] on span "Suplantar" at bounding box center [399, 69] width 24 height 5
